Goal: Contribute content

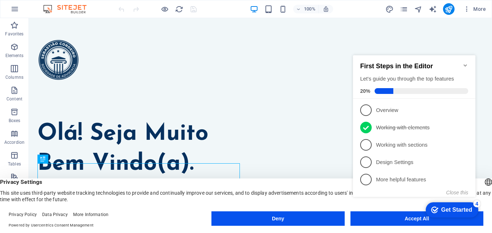
click at [465, 63] on icon "Minimize checklist" at bounding box center [466, 65] width 6 height 6
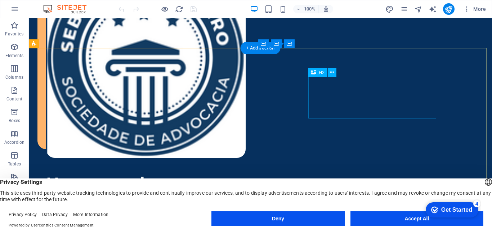
scroll to position [793, 0]
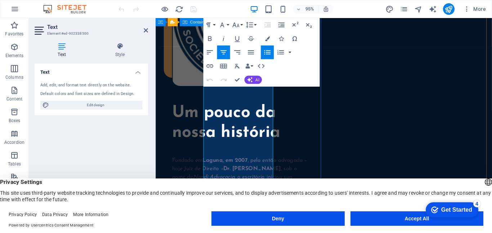
scroll to position [813, 0]
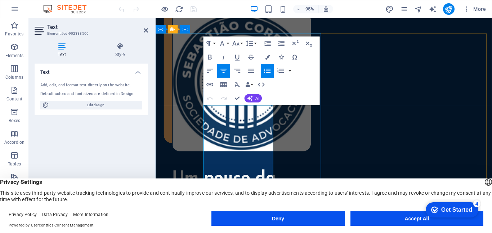
scroll to position [705, 0]
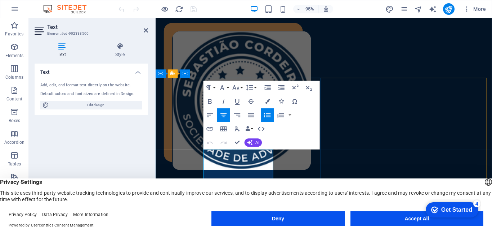
drag, startPoint x: 266, startPoint y: 175, endPoint x: 236, endPoint y: 176, distance: 29.6
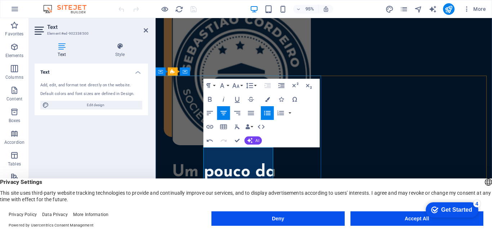
scroll to position [777, 0]
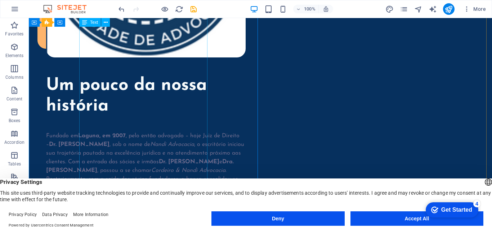
scroll to position [973, 0]
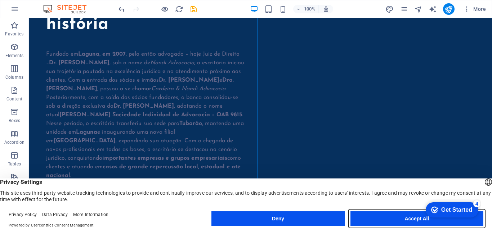
click at [384, 216] on button "Accept All" at bounding box center [417, 218] width 133 height 14
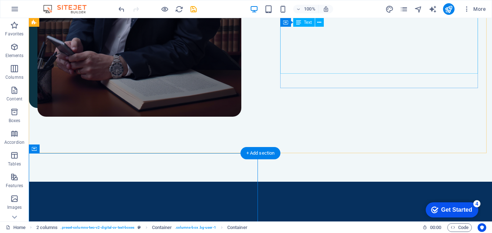
scroll to position [397, 0]
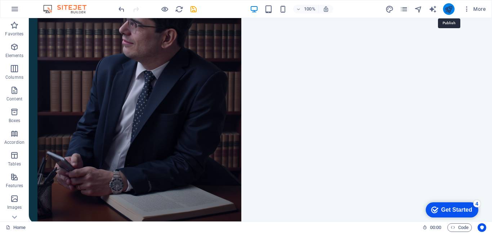
click at [451, 8] on icon "publish" at bounding box center [449, 9] width 8 height 8
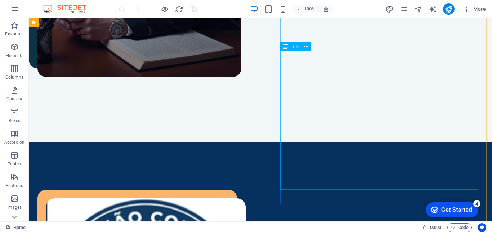
scroll to position [577, 0]
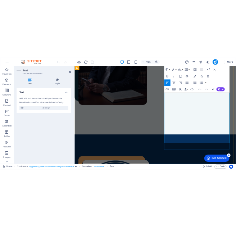
scroll to position [558, 0]
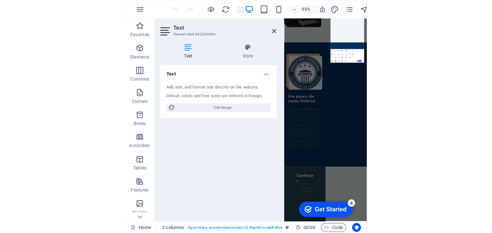
scroll to position [541, 0]
